Goal: Information Seeking & Learning: Learn about a topic

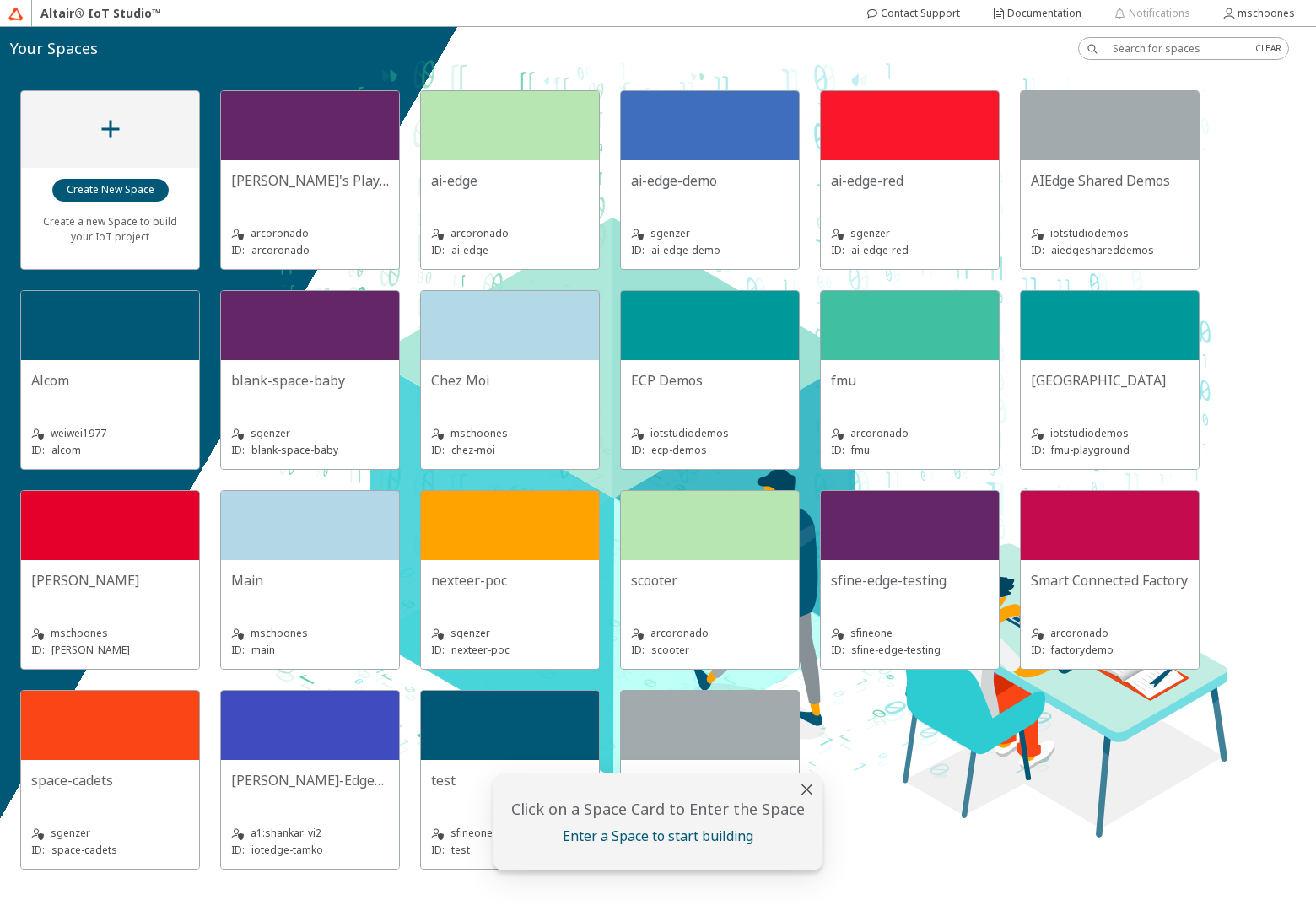
click at [668, 397] on div "ECP Demos" at bounding box center [709, 386] width 158 height 34
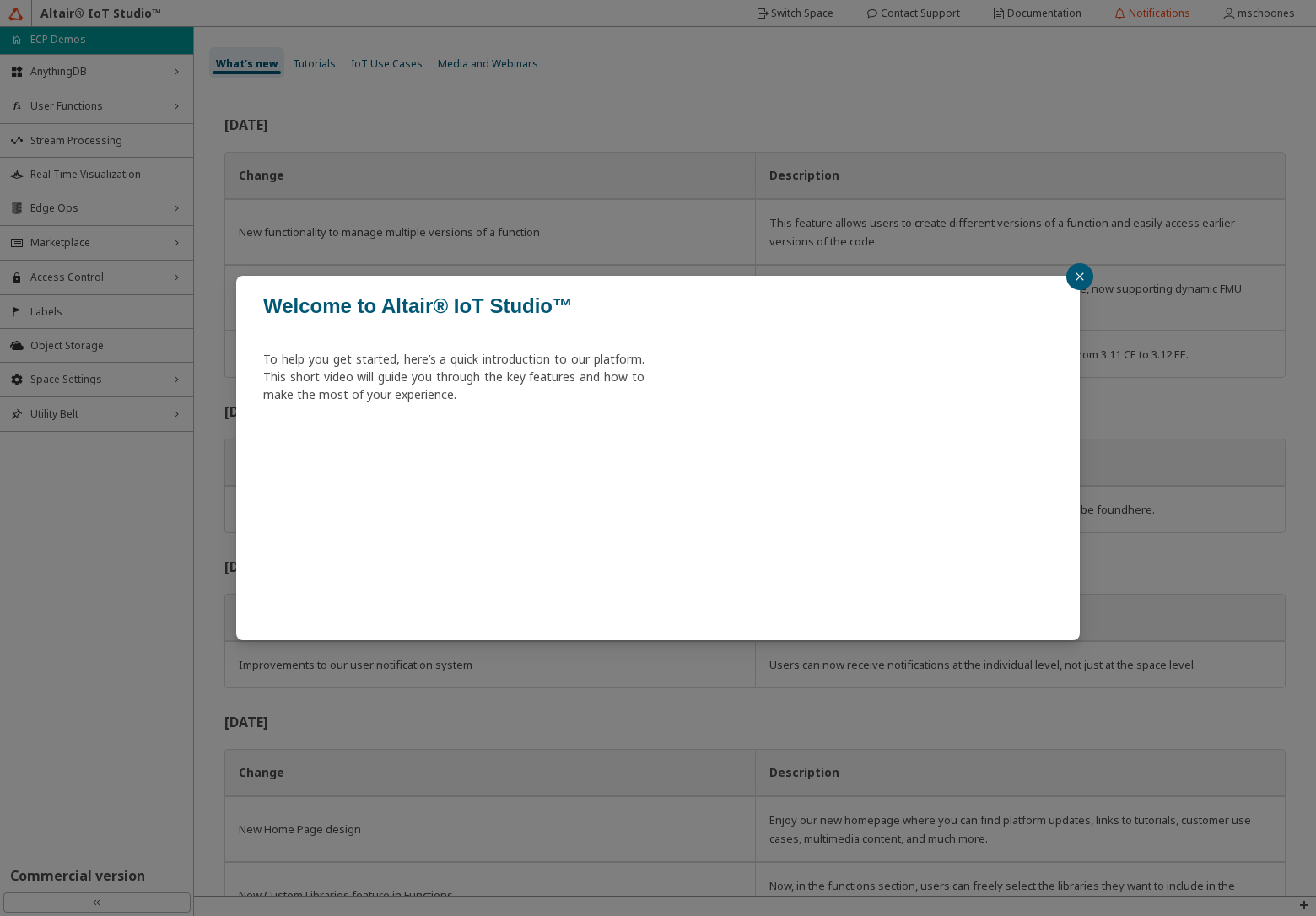
drag, startPoint x: 1088, startPoint y: 275, endPoint x: 852, endPoint y: 285, distance: 236.2
click at [1086, 279] on button "button" at bounding box center [1079, 276] width 27 height 27
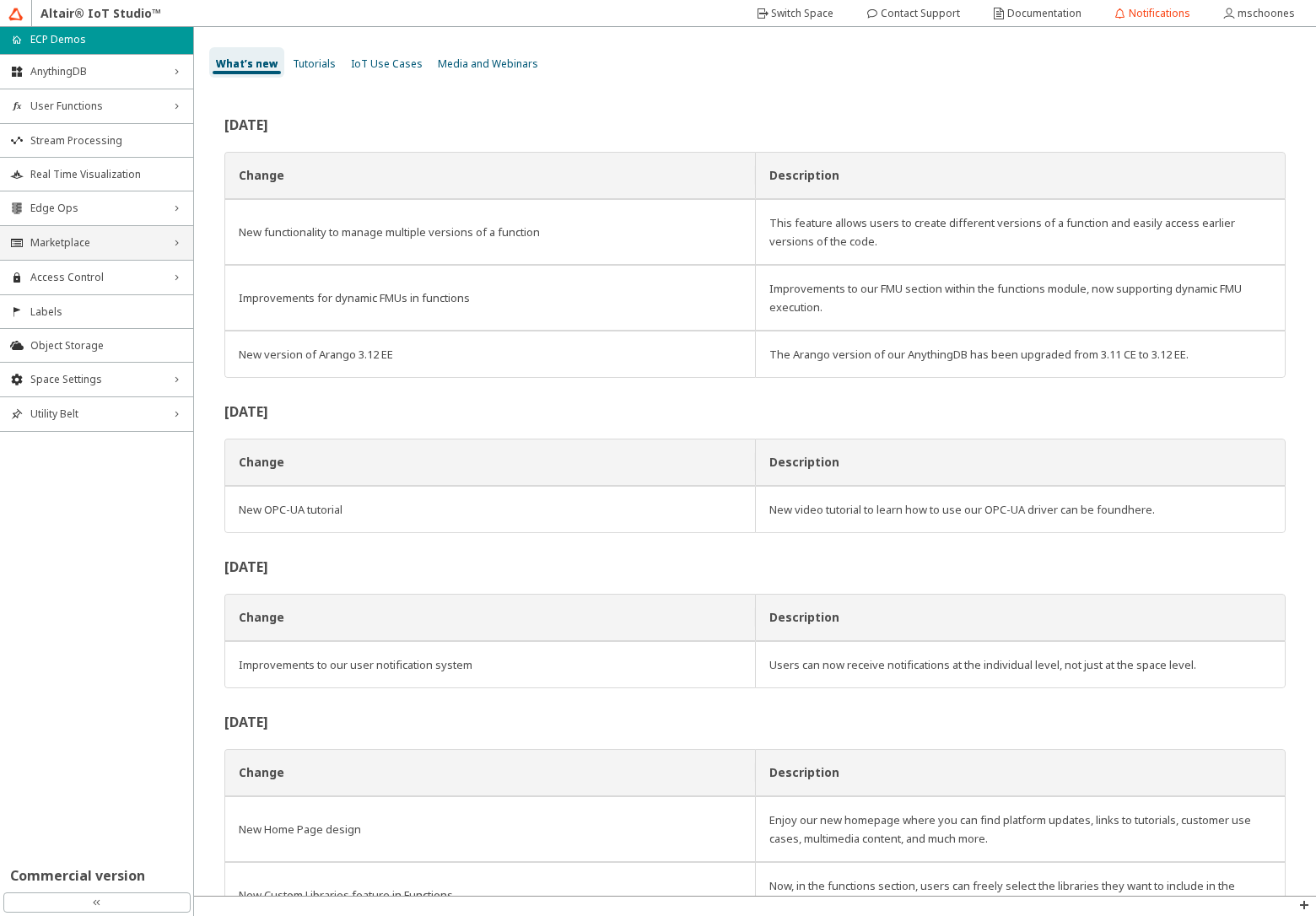
click at [66, 248] on span "Marketplace" at bounding box center [97, 243] width 133 height 14
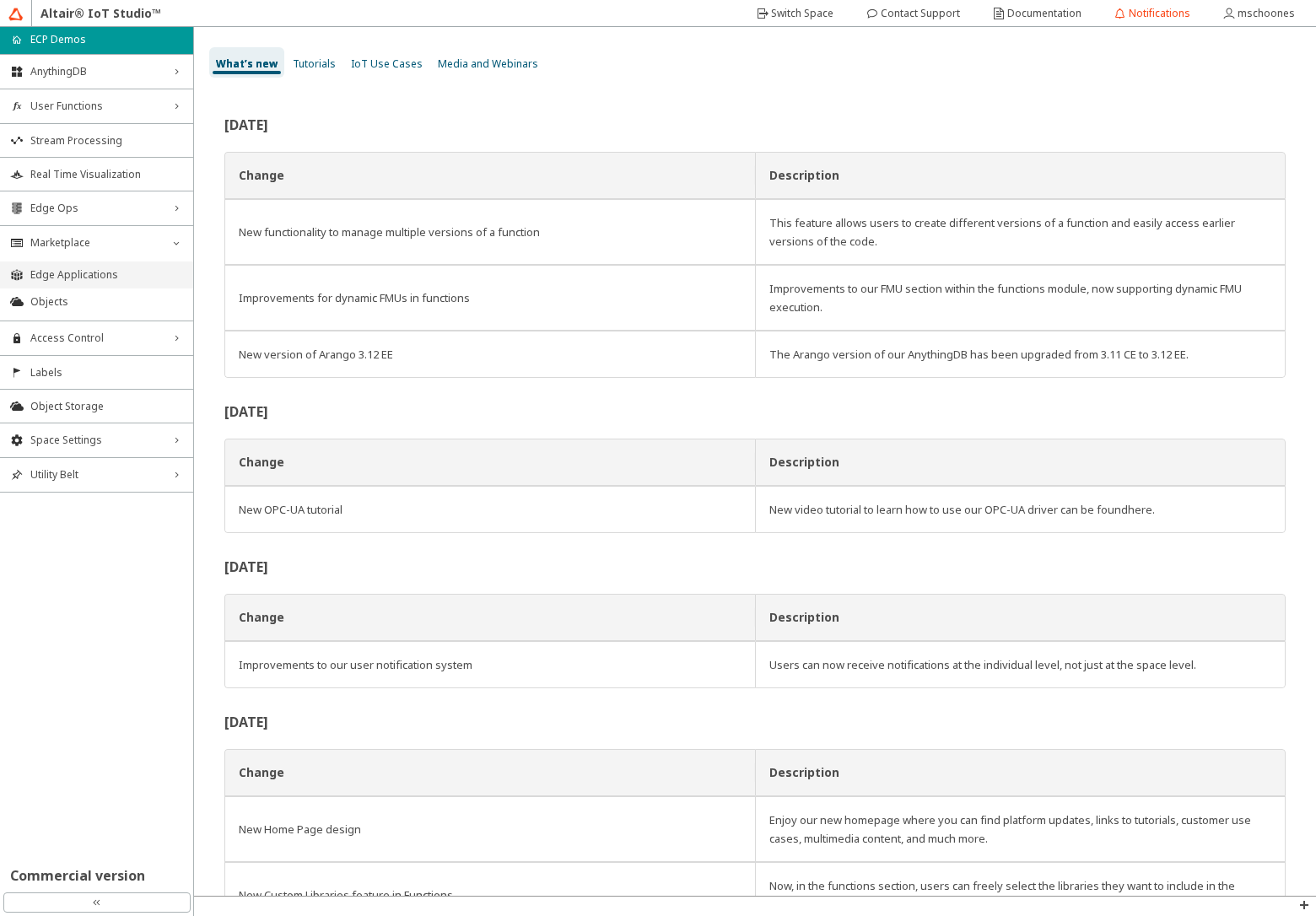
click at [69, 281] on span "Edge Applications" at bounding box center [106, 275] width 153 height 14
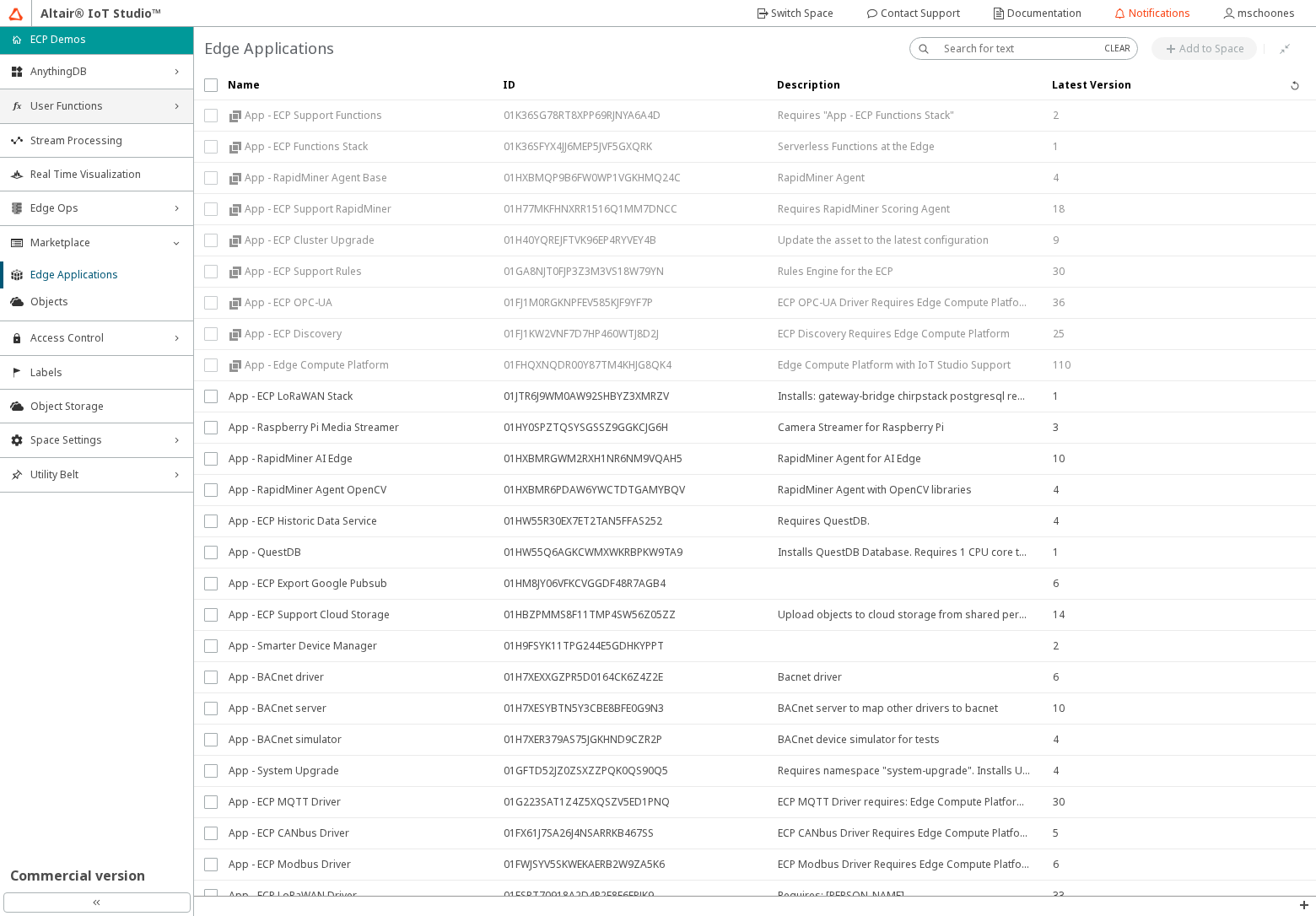
click at [134, 108] on span "User Functions" at bounding box center [97, 106] width 133 height 14
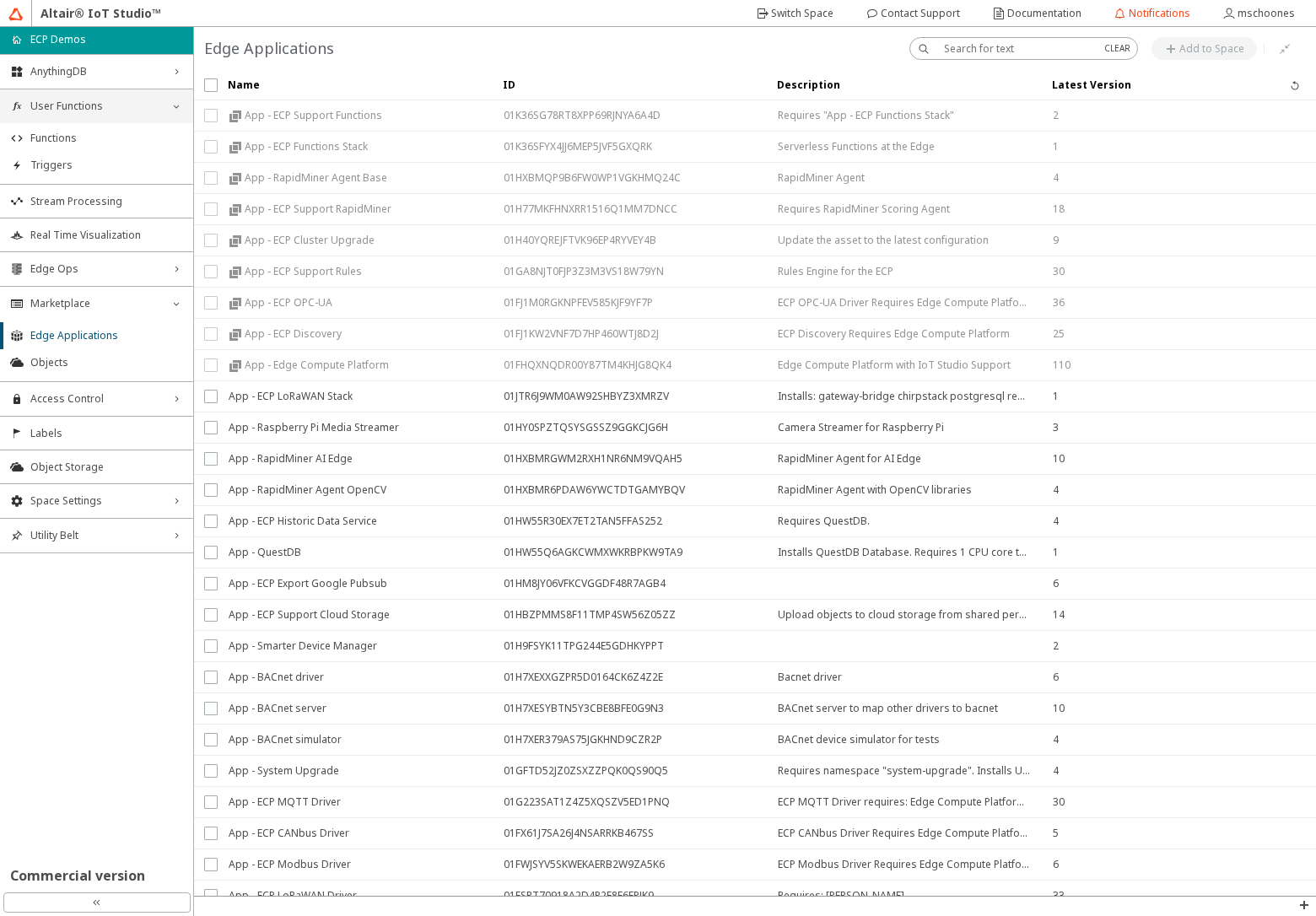
click at [134, 106] on span "User Functions" at bounding box center [97, 106] width 133 height 14
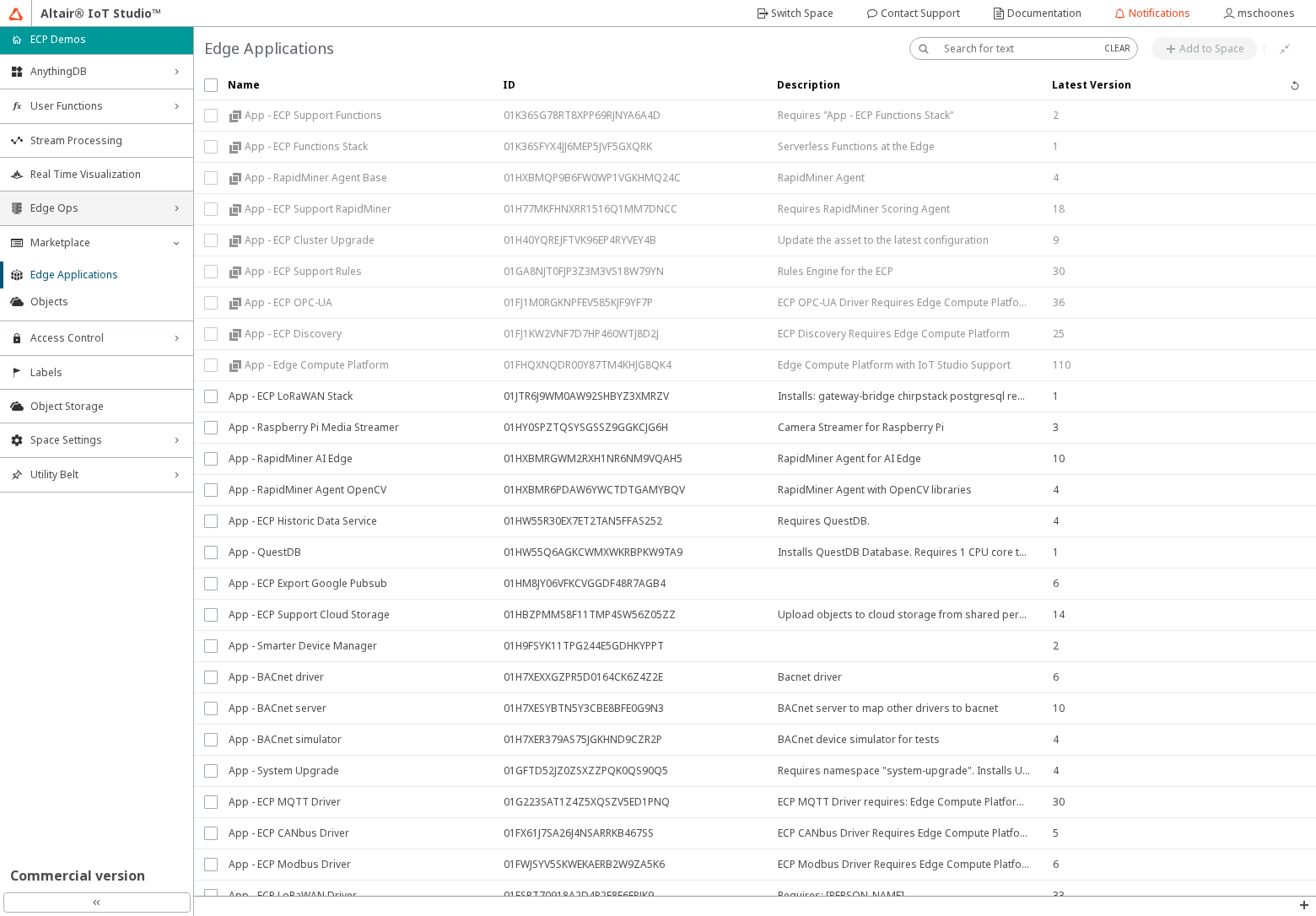
click at [125, 208] on span "Edge Ops" at bounding box center [97, 209] width 133 height 14
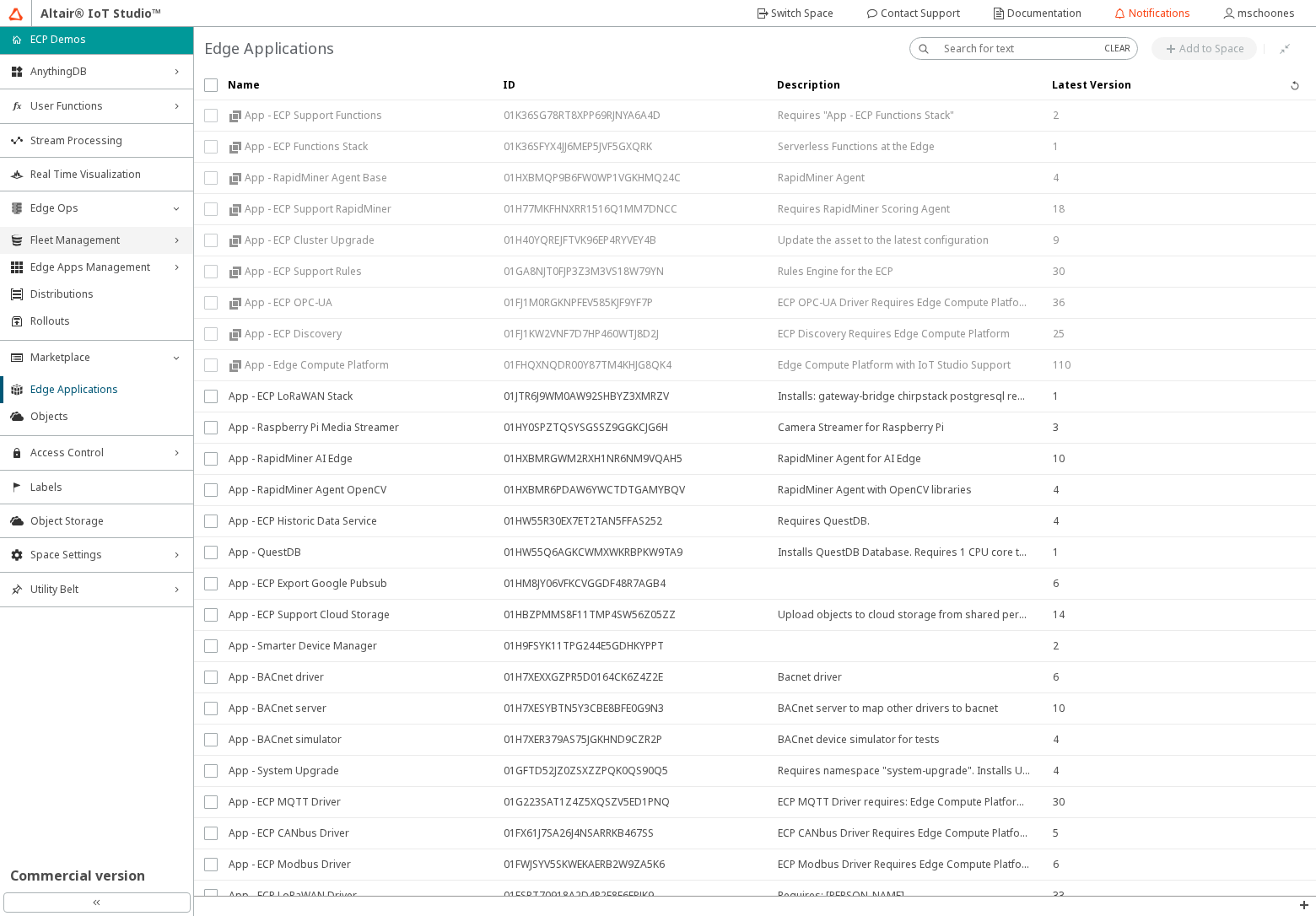
click at [128, 247] on span "Fleet Management" at bounding box center [97, 241] width 133 height 14
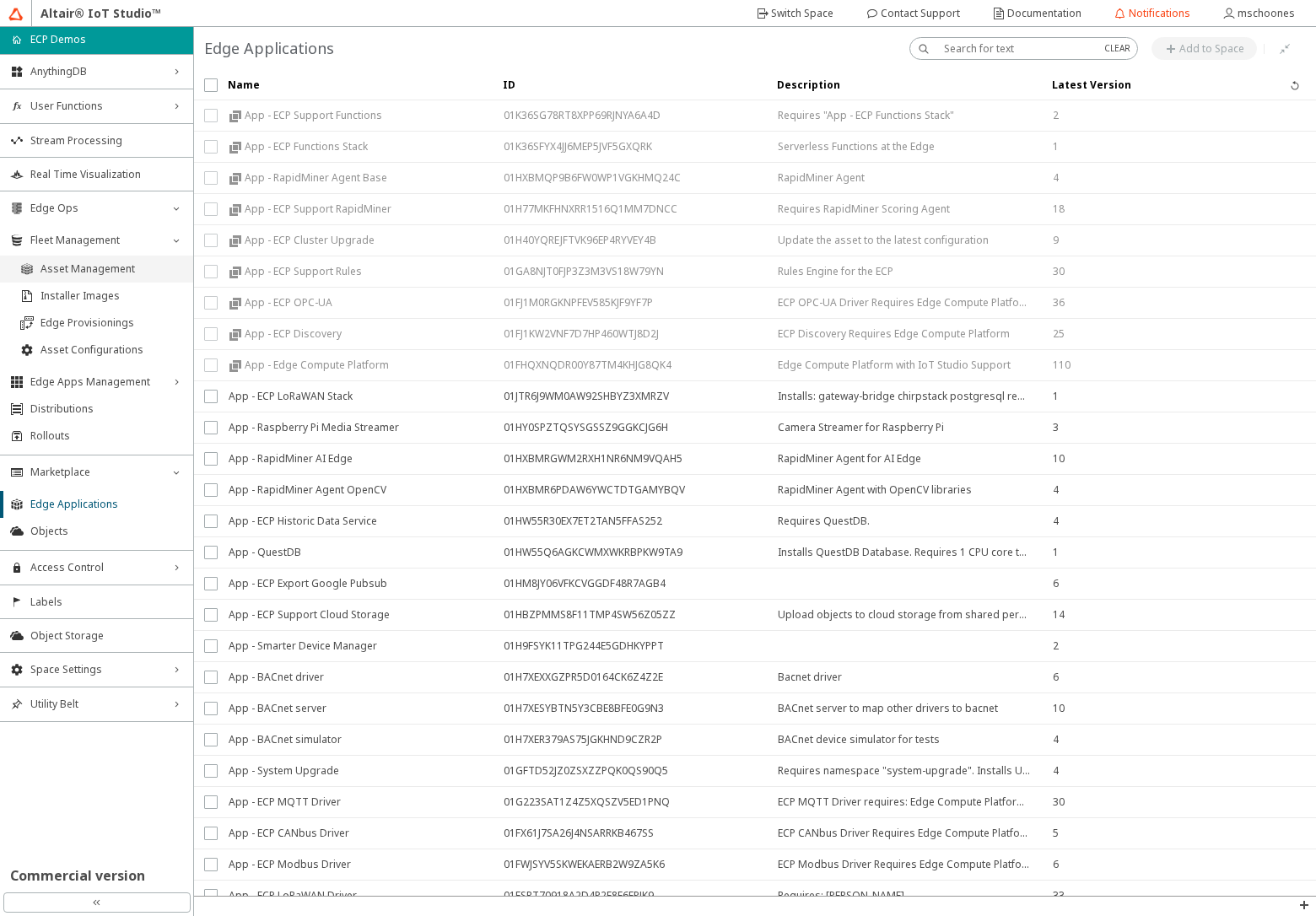
click at [122, 270] on span "Asset Management" at bounding box center [111, 269] width 142 height 14
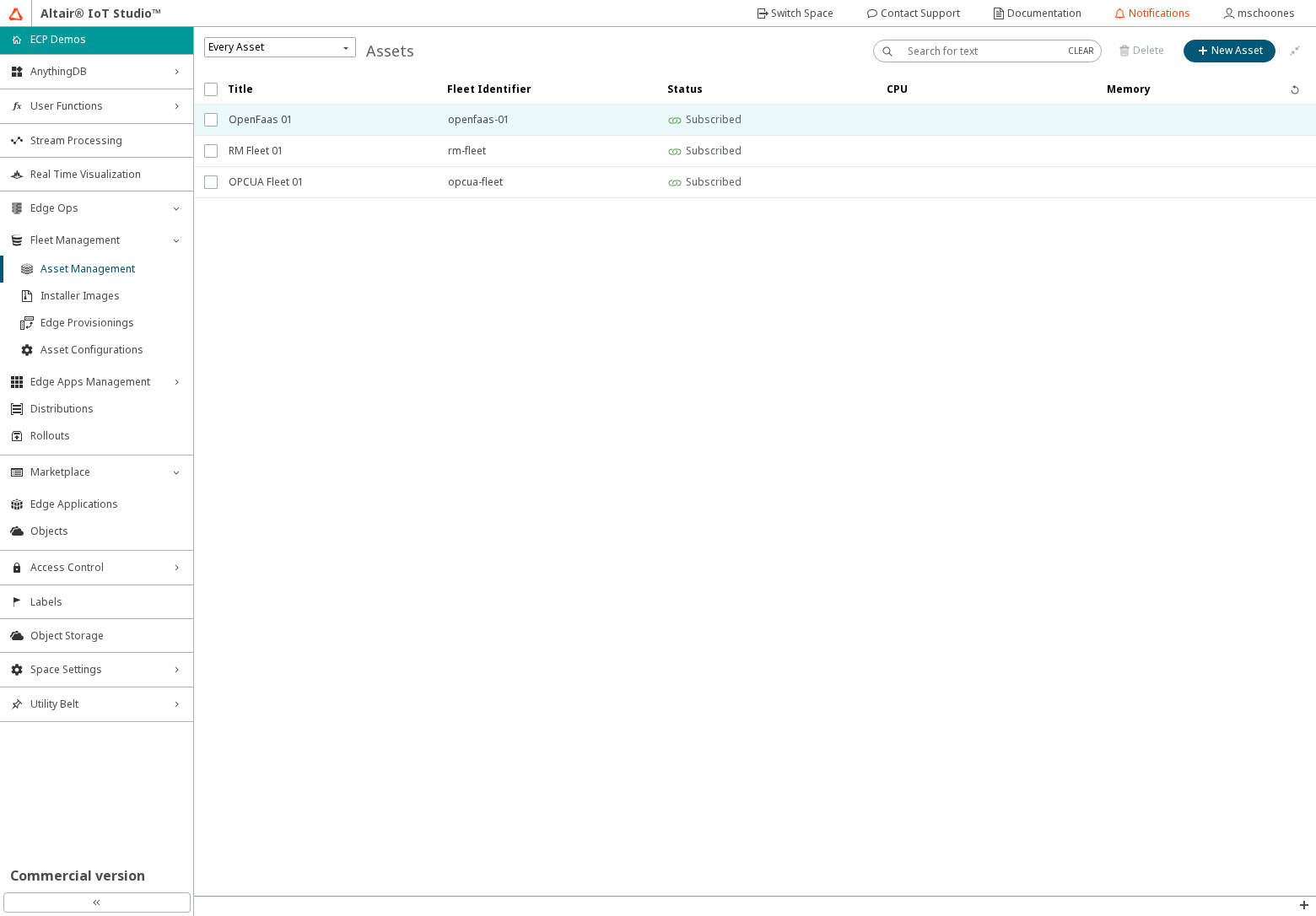
click at [255, 125] on span "OpenFaas 01" at bounding box center [327, 119] width 197 height 30
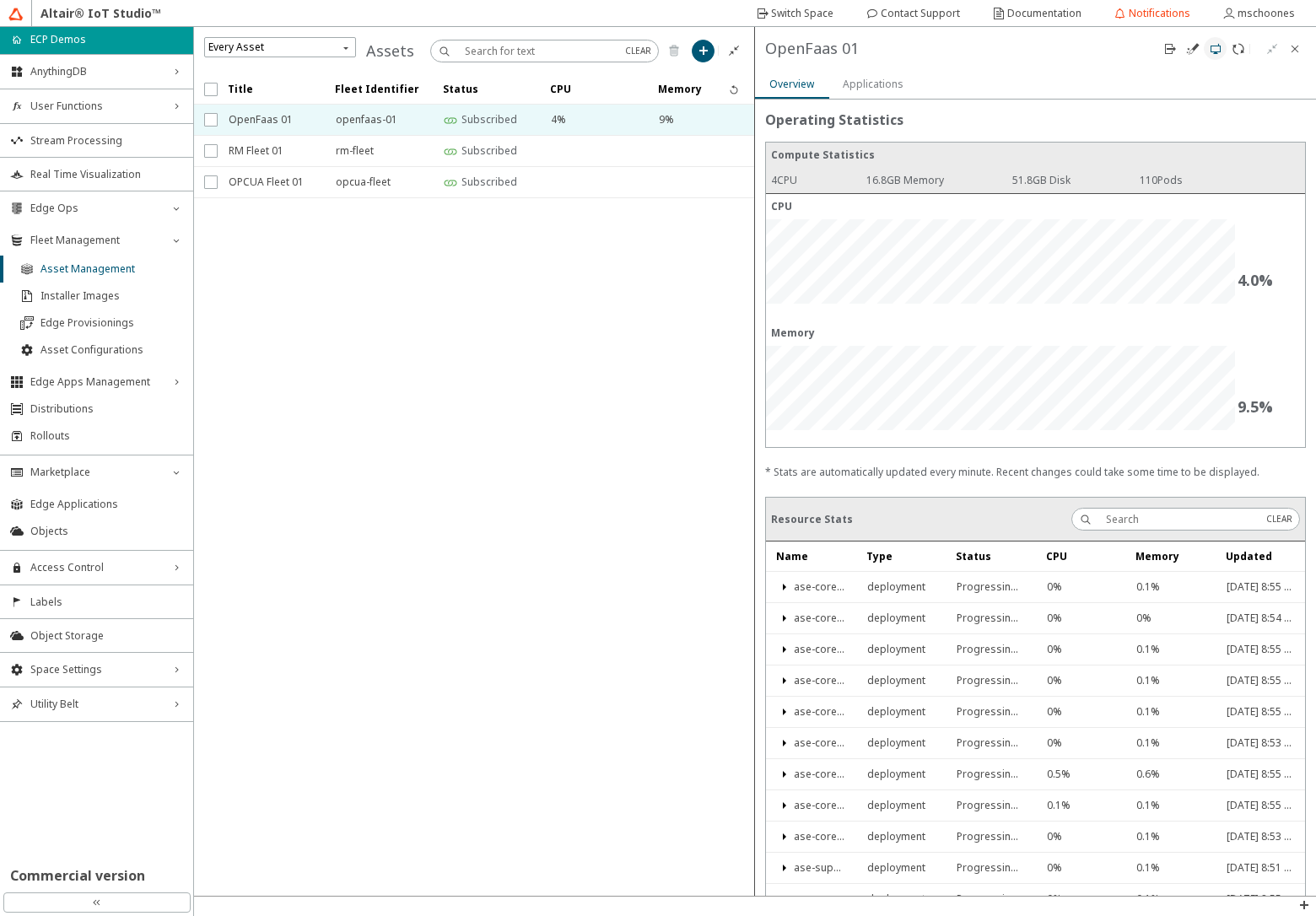
click at [1213, 53] on iron-icon at bounding box center [1215, 49] width 14 height 14
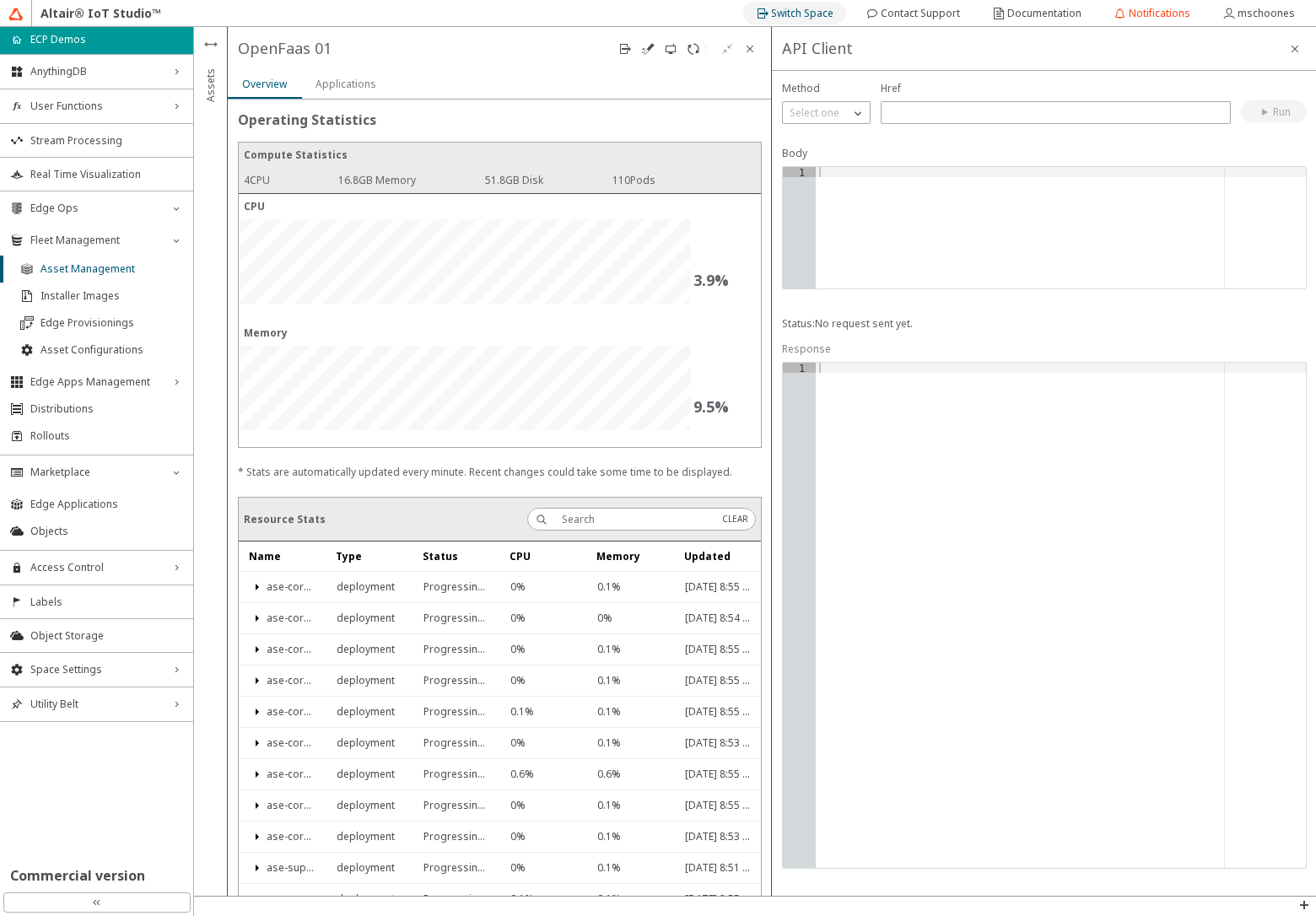
click at [0, 0] on slot "Switch Space" at bounding box center [0, 0] width 0 height 0
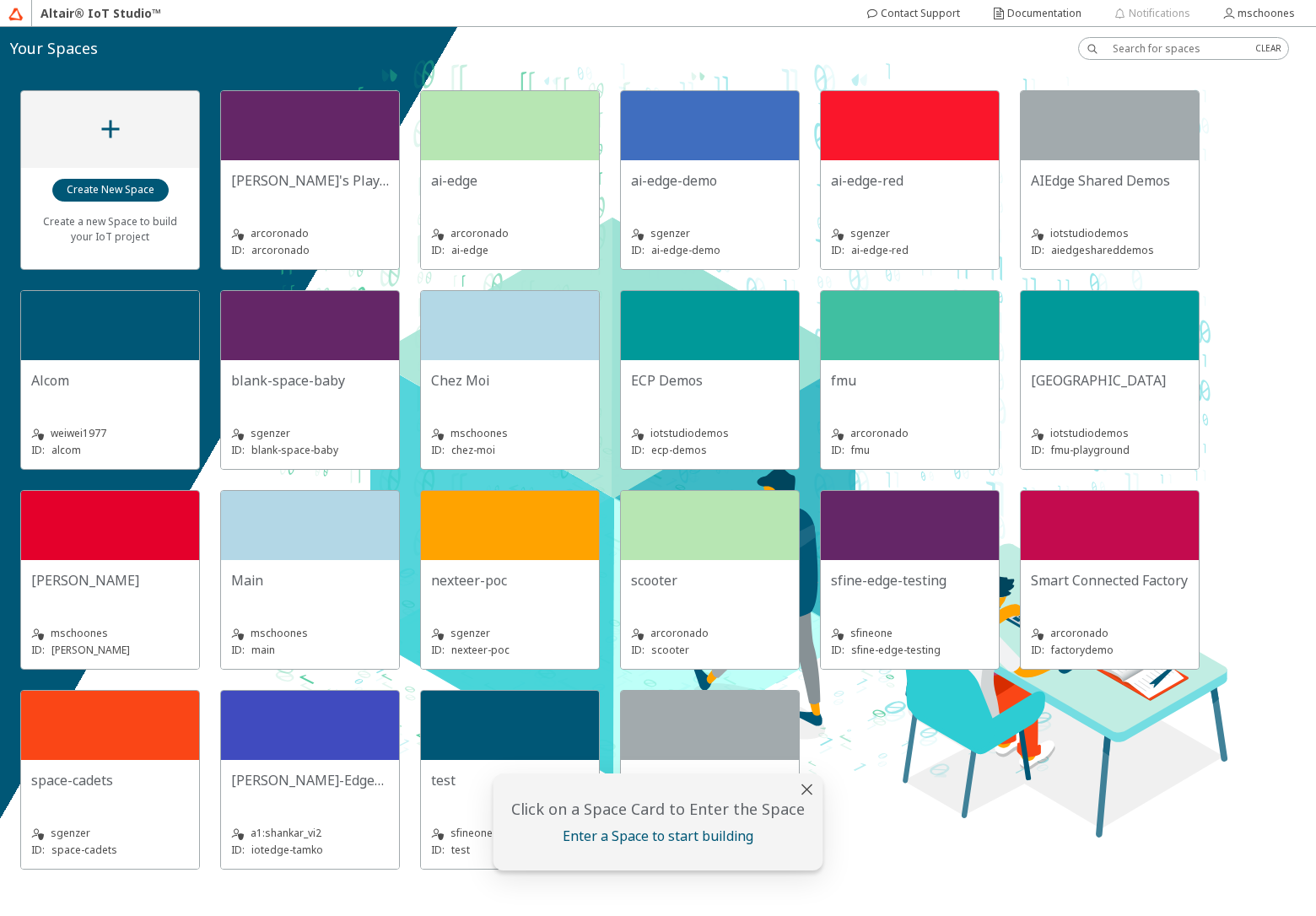
click at [0, 0] on slot "[GEOGRAPHIC_DATA]" at bounding box center [0, 0] width 0 height 0
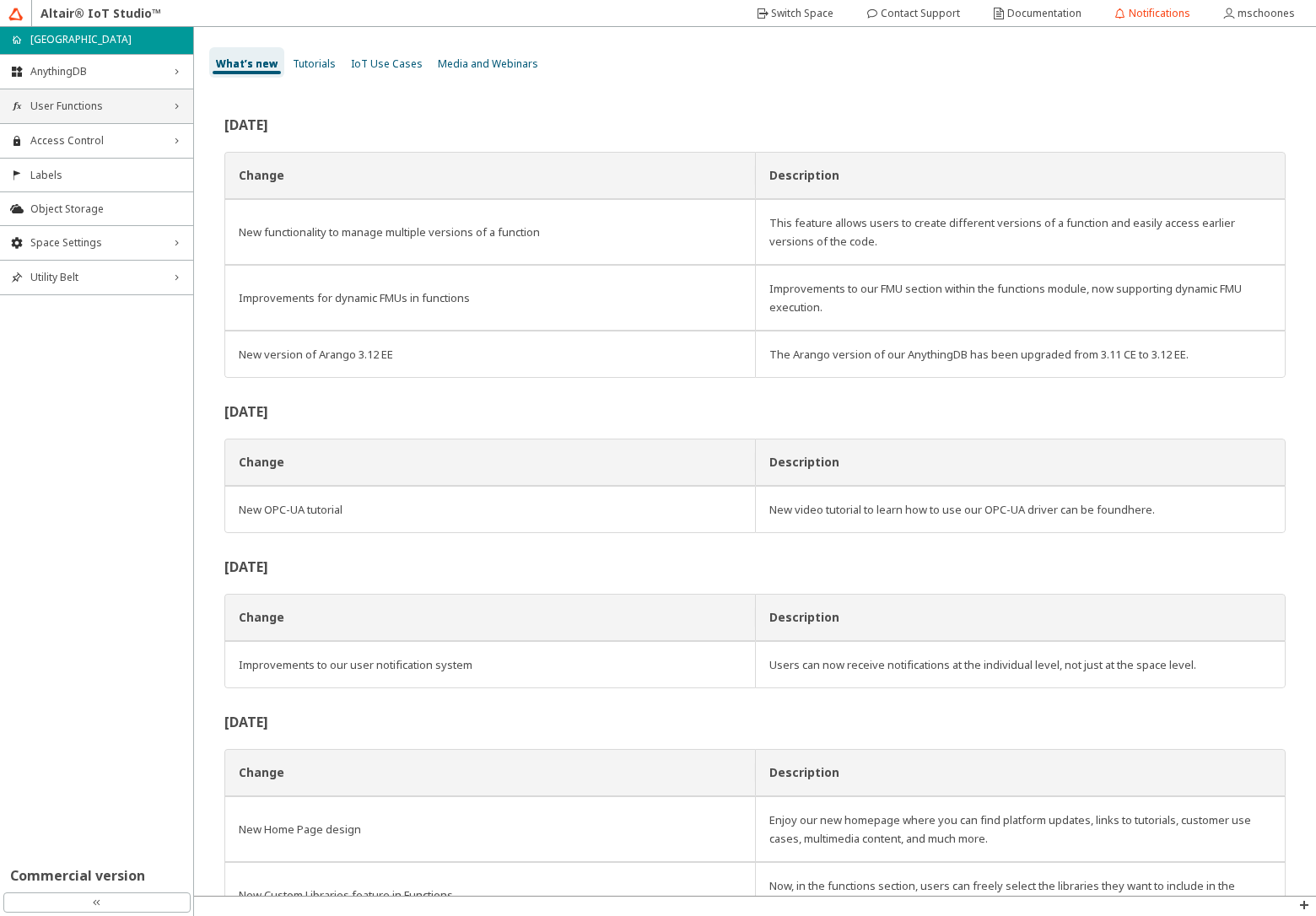
click at [88, 111] on span "User Functions" at bounding box center [97, 106] width 133 height 14
click at [85, 129] on li "Functions" at bounding box center [97, 138] width 193 height 27
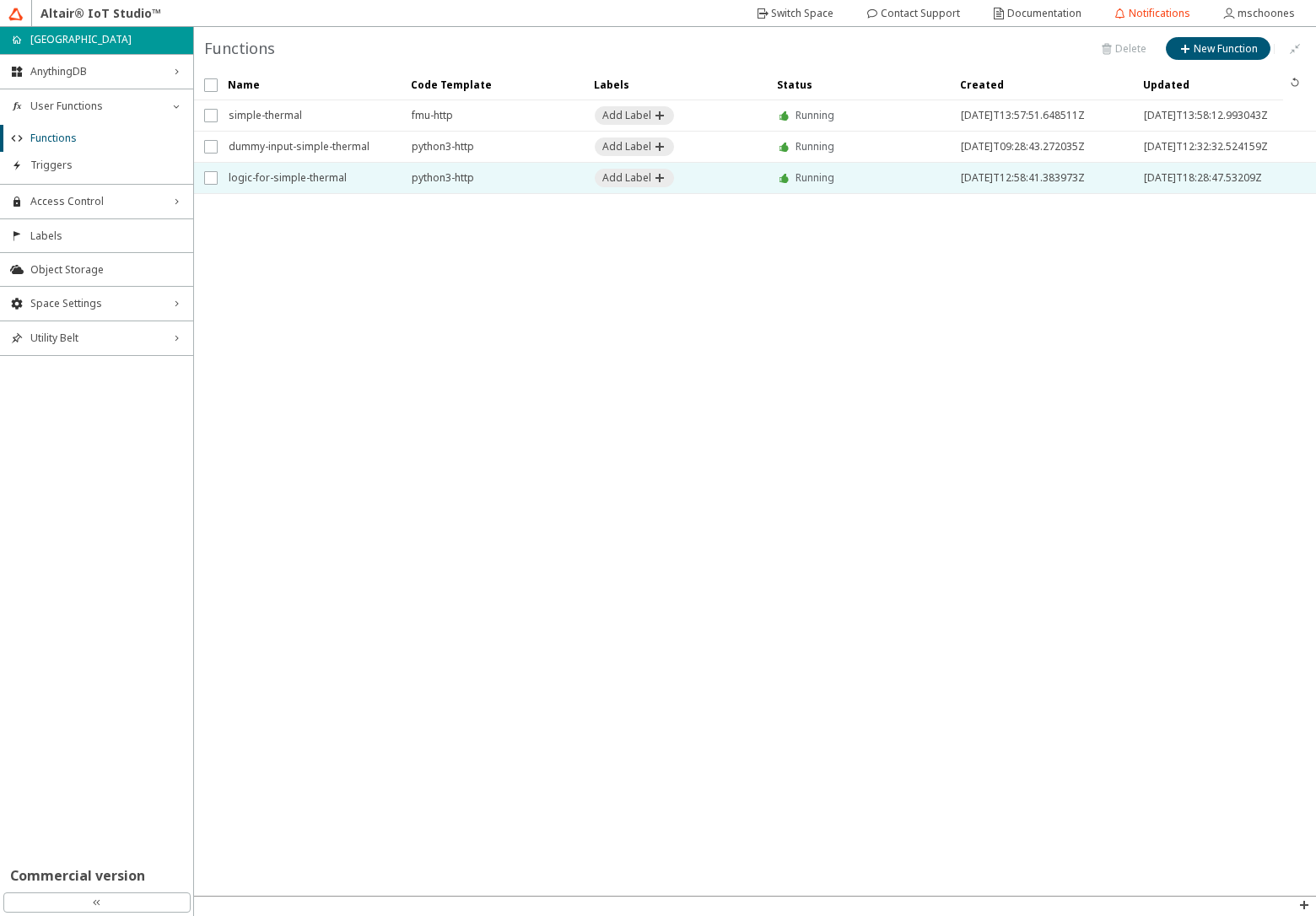
click at [275, 174] on span "logic-for-simple-thermal" at bounding box center [309, 178] width 161 height 30
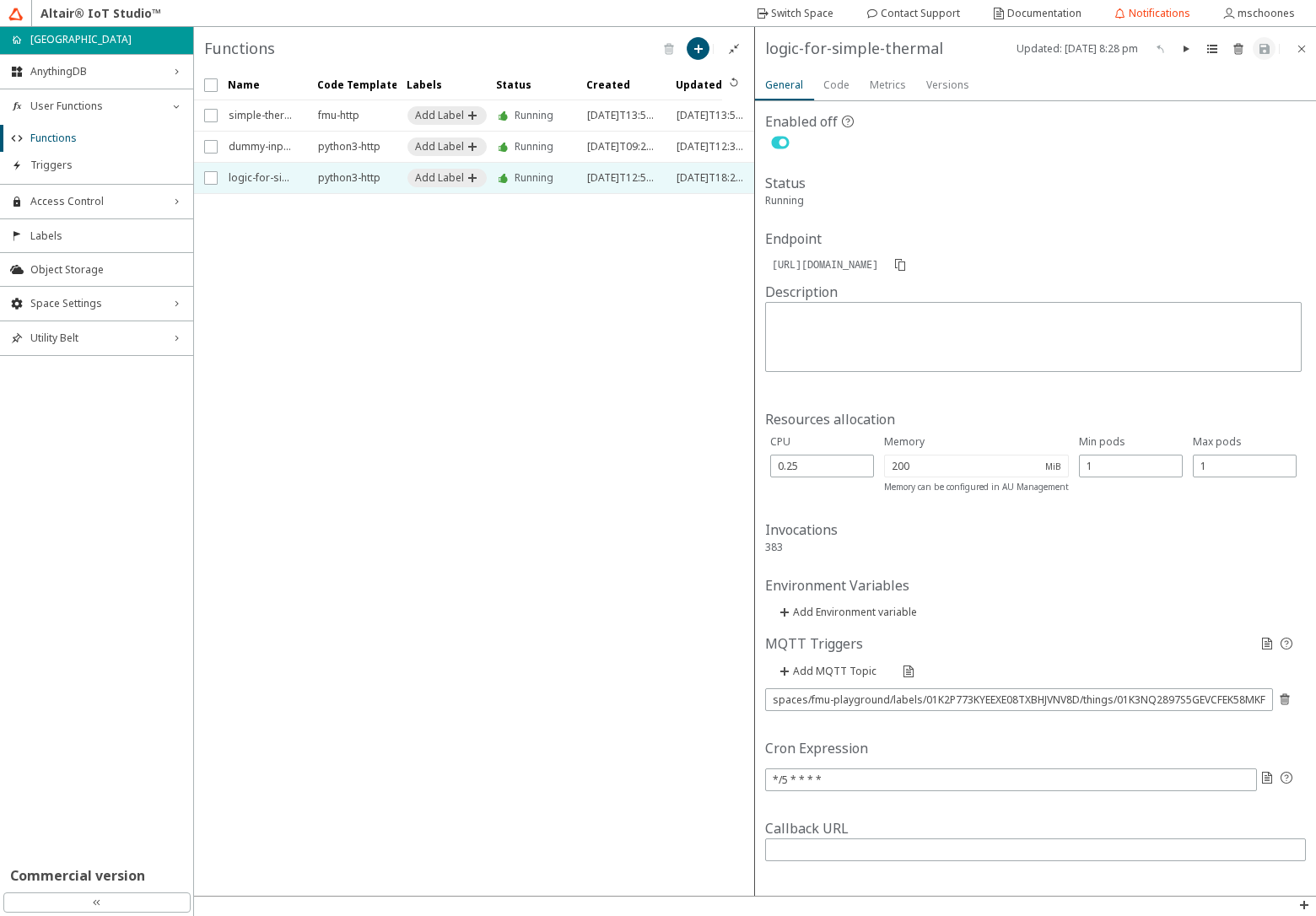
click at [0, 0] on slot "Code" at bounding box center [0, 0] width 0 height 0
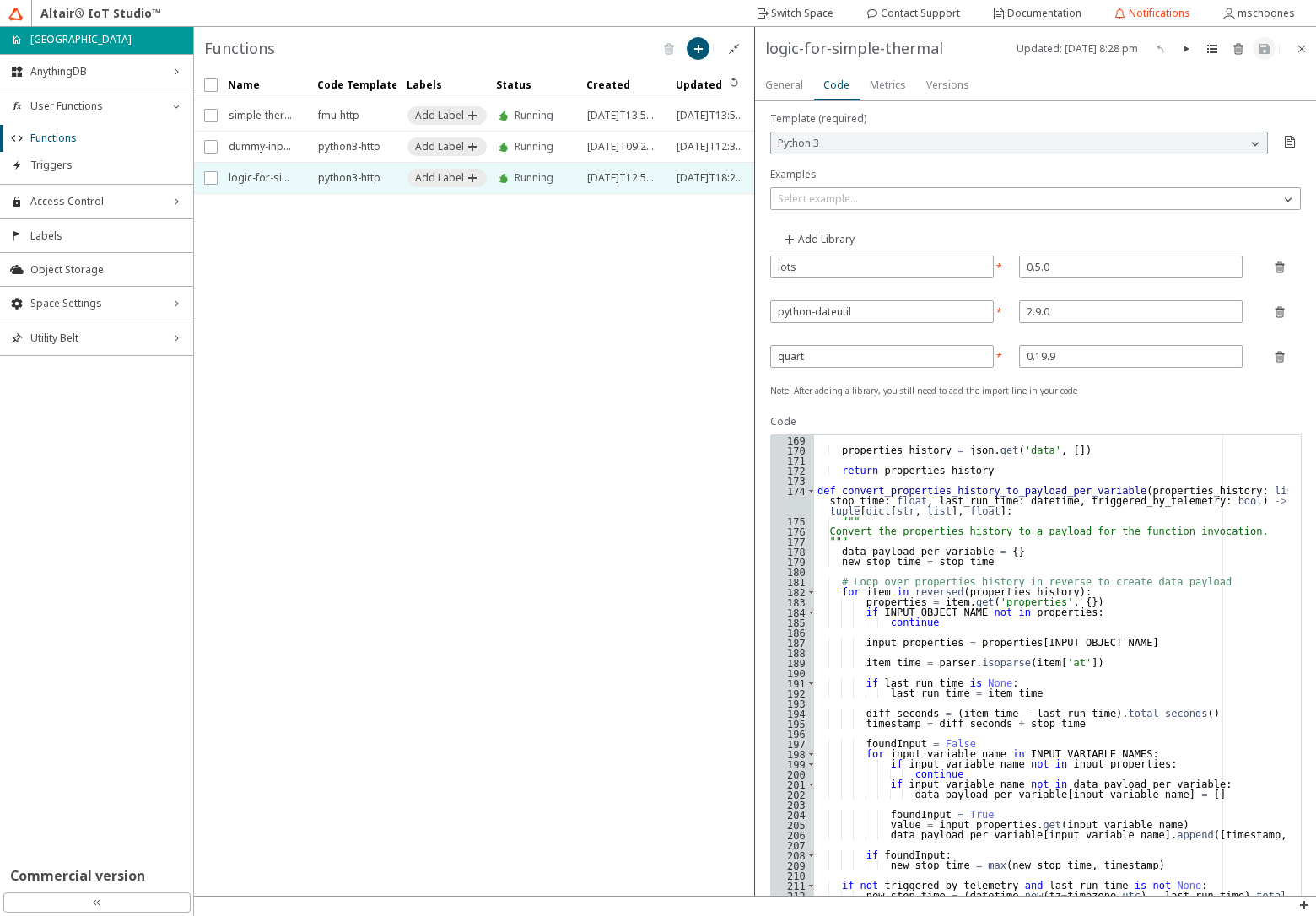
scroll to position [1883, 0]
click at [0, 0] on slot "Switch Space" at bounding box center [0, 0] width 0 height 0
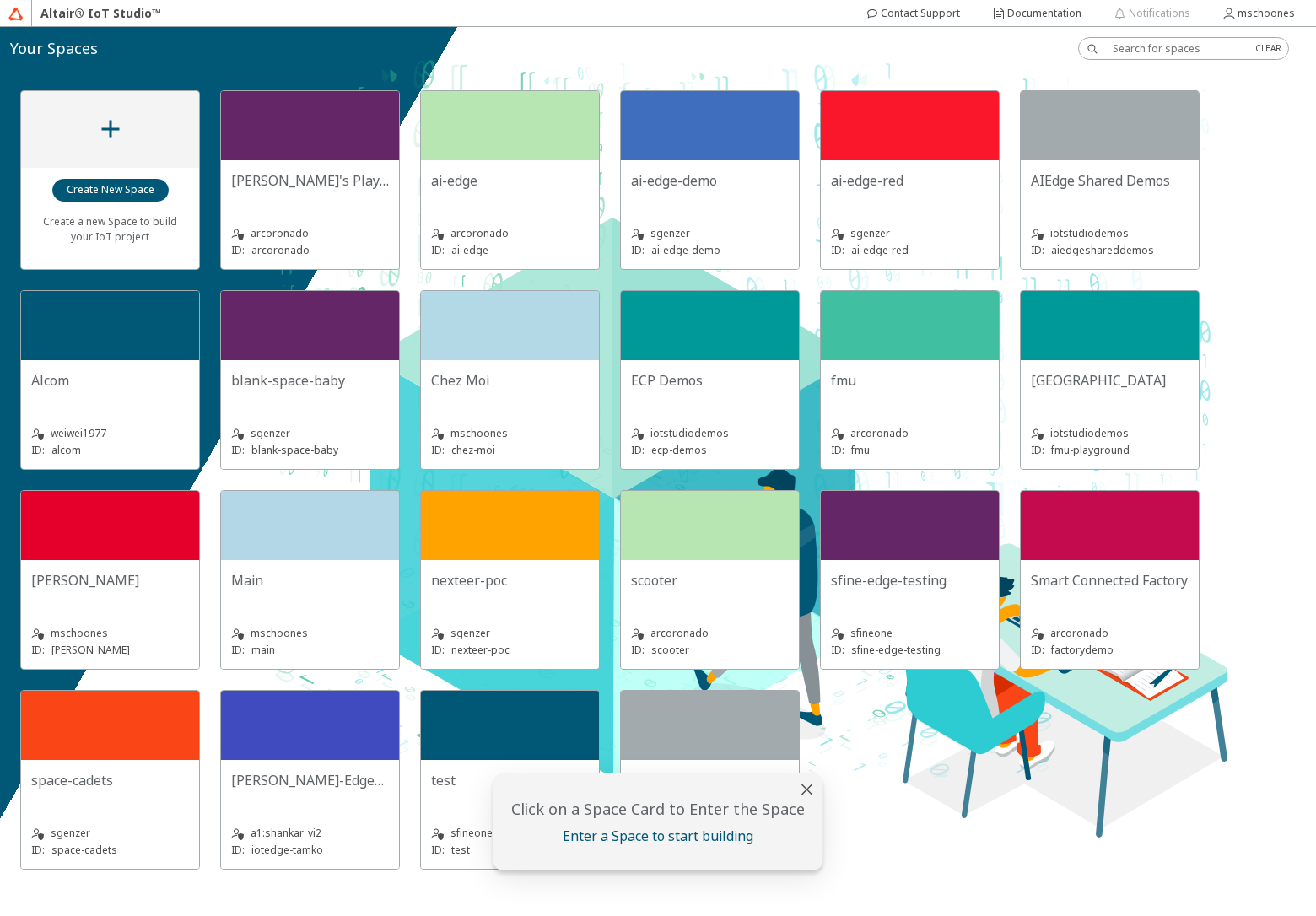
click at [0, 0] on slot "ECP Demos" at bounding box center [0, 0] width 0 height 0
